Goal: Check status: Check status

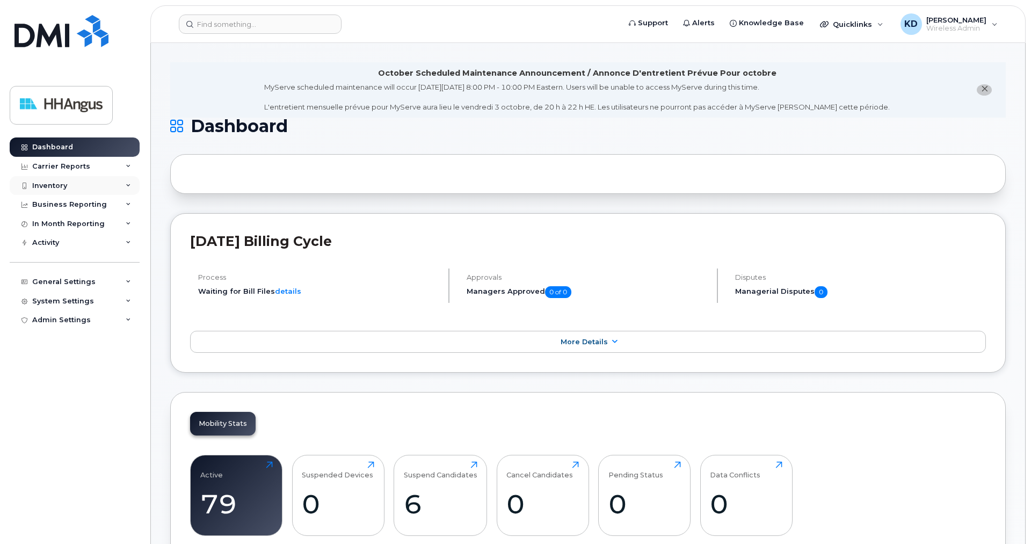
click at [43, 184] on div "Inventory" at bounding box center [49, 186] width 35 height 9
click at [51, 181] on div "Inventory" at bounding box center [75, 185] width 130 height 19
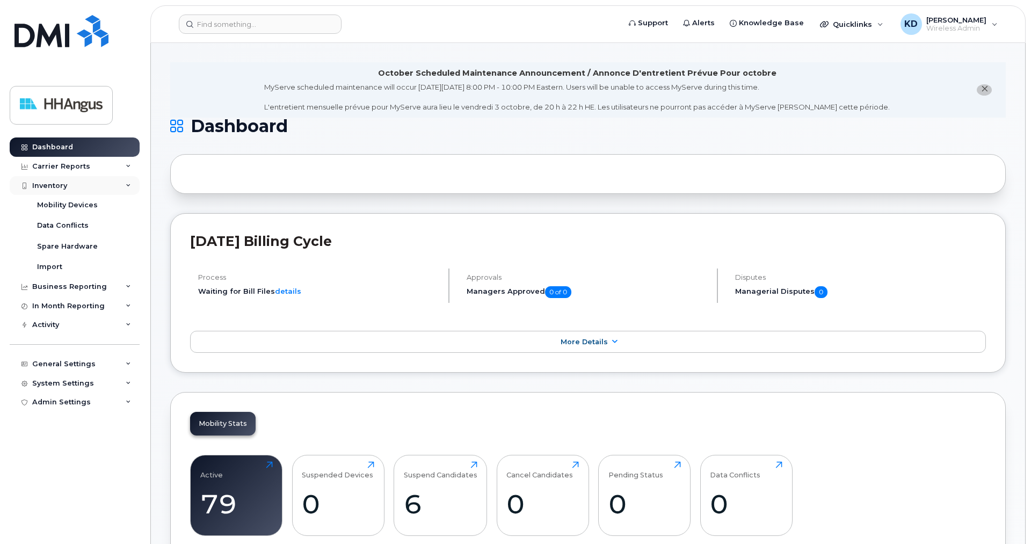
click at [47, 184] on div "Inventory" at bounding box center [49, 186] width 35 height 9
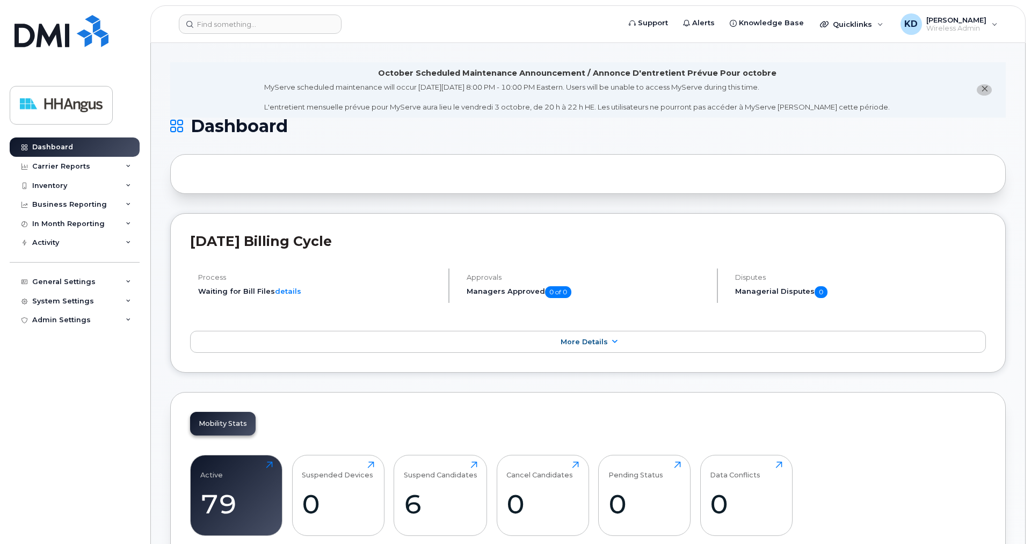
drag, startPoint x: 55, startPoint y: 190, endPoint x: 65, endPoint y: 197, distance: 12.7
click at [55, 189] on div "Inventory" at bounding box center [49, 186] width 35 height 9
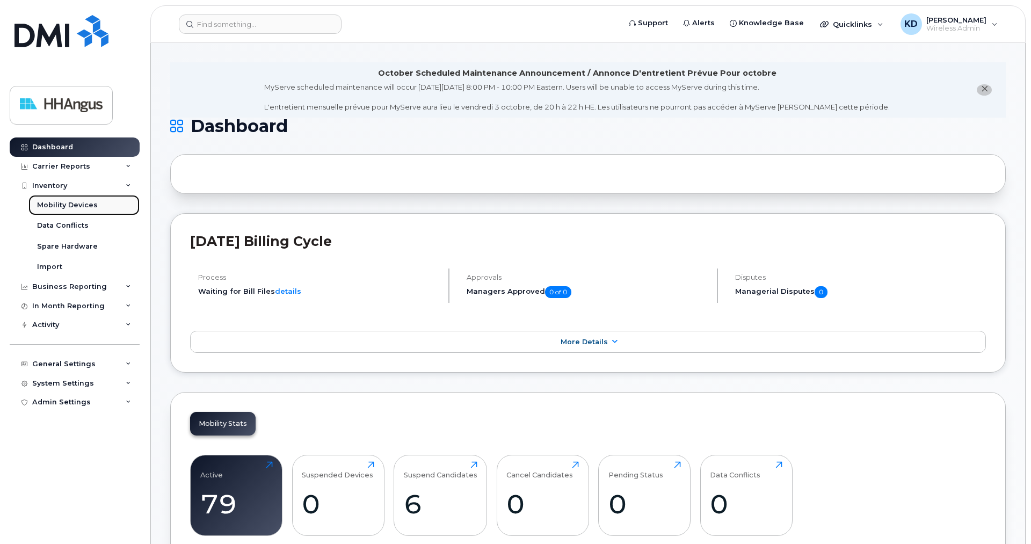
click at [68, 200] on link "Mobility Devices" at bounding box center [83, 205] width 111 height 20
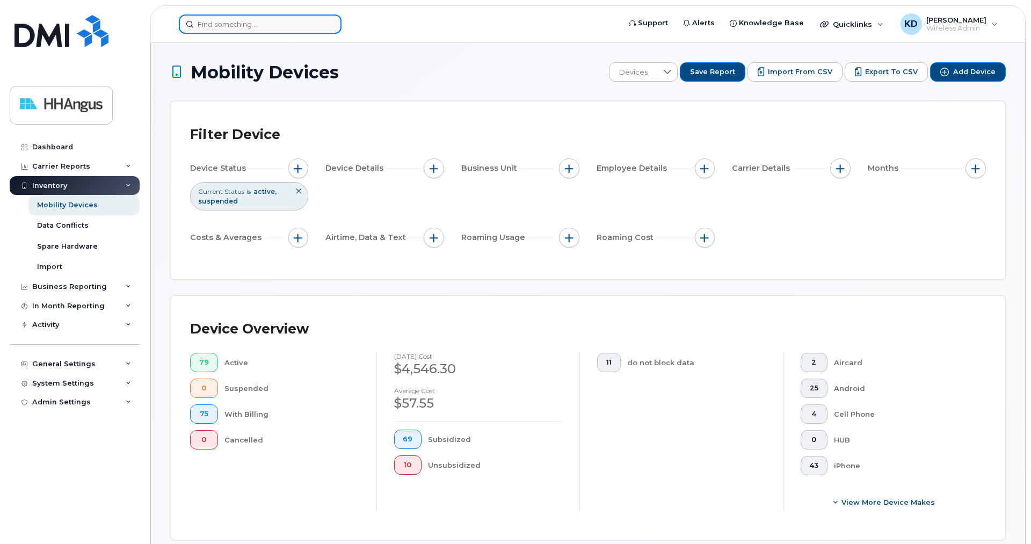
click at [262, 25] on input at bounding box center [260, 24] width 163 height 19
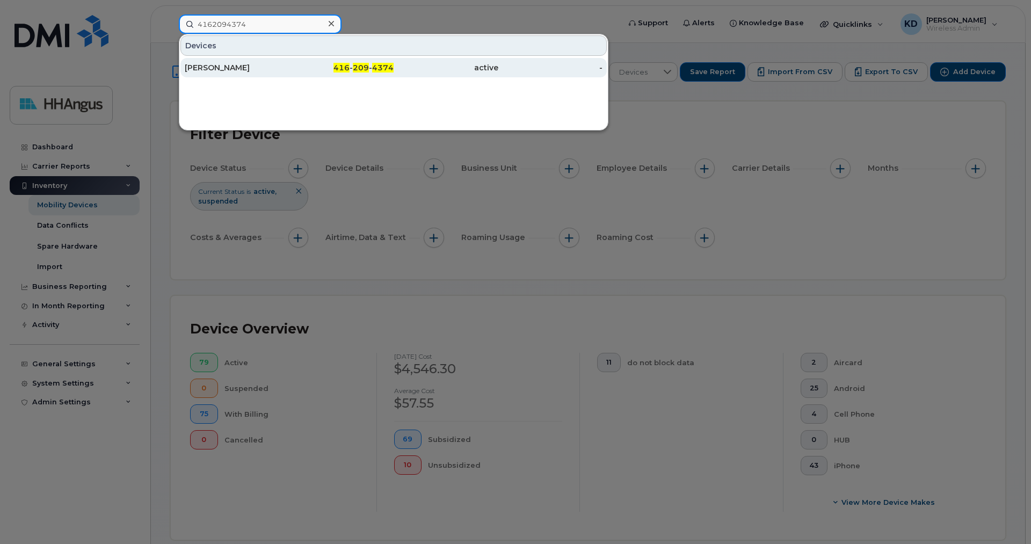
type input "4162094374"
click at [228, 69] on div "Paul Keenan" at bounding box center [237, 67] width 105 height 11
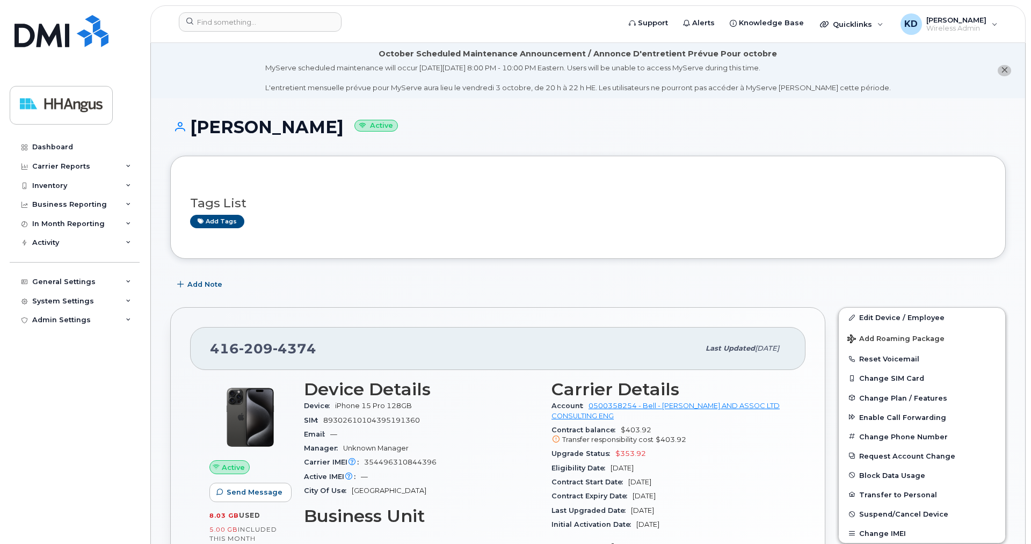
scroll to position [219, 0]
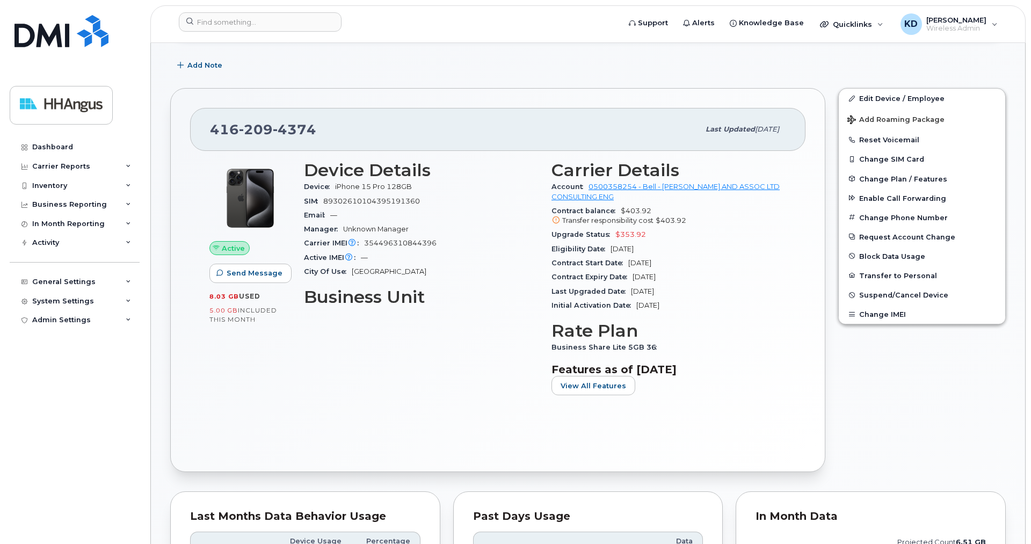
drag, startPoint x: 553, startPoint y: 277, endPoint x: 683, endPoint y: 273, distance: 129.5
click at [683, 273] on div "Contract Expiry Date Nov 13, 2026" at bounding box center [669, 277] width 235 height 14
click at [559, 279] on span "Contract Expiry Date" at bounding box center [592, 277] width 81 height 8
drag, startPoint x: 680, startPoint y: 276, endPoint x: 550, endPoint y: 275, distance: 130.5
click at [550, 275] on div "Carrier Details Account 0500358254 - Bell - H.H. ANGUS AND ASSOC LTD CONSULTING…" at bounding box center [669, 282] width 248 height 256
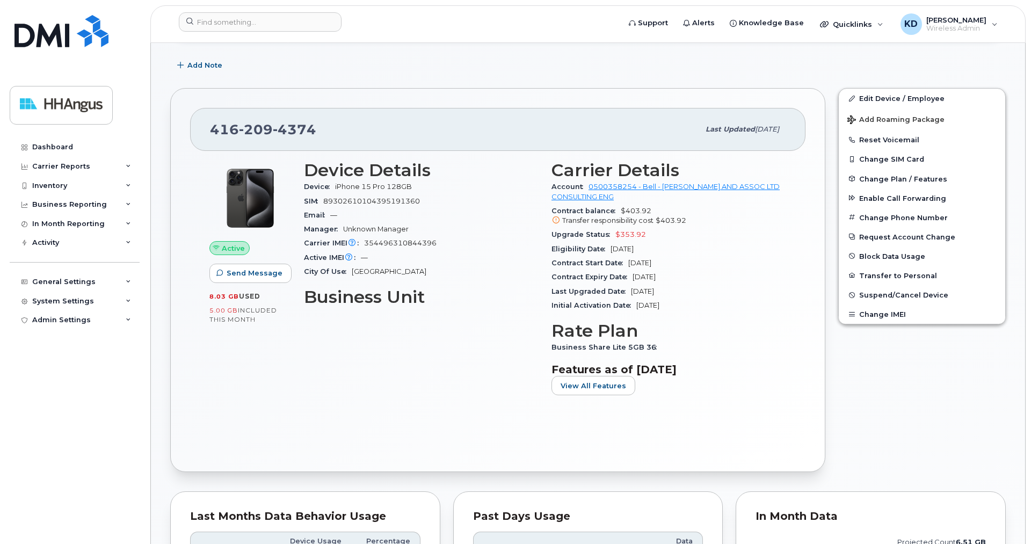
click at [734, 273] on div "Contract Expiry Date Nov 13, 2026" at bounding box center [669, 277] width 235 height 14
